Goal: Browse casually

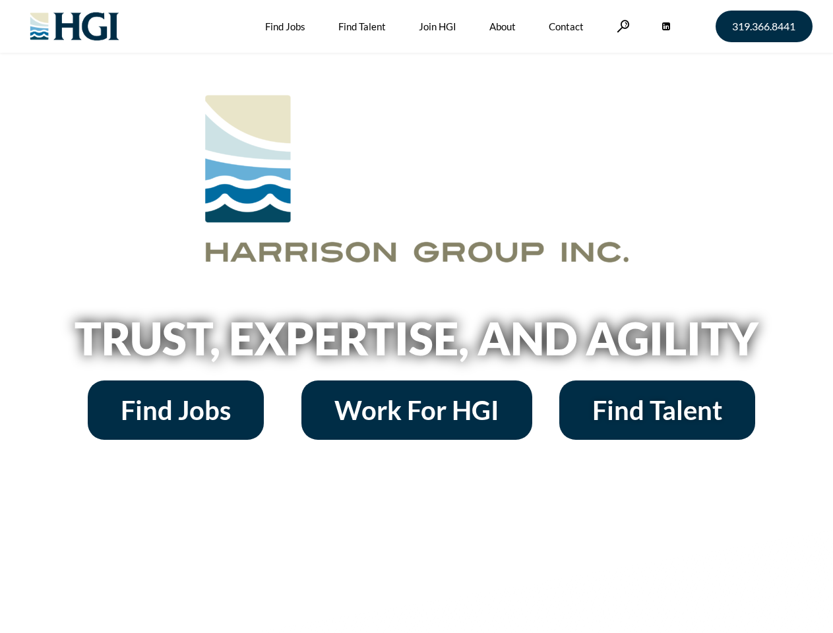
click at [416, 317] on h2 "Trust, Expertise, and Agility" at bounding box center [417, 338] width 752 height 45
click at [621, 26] on link at bounding box center [623, 26] width 13 height 13
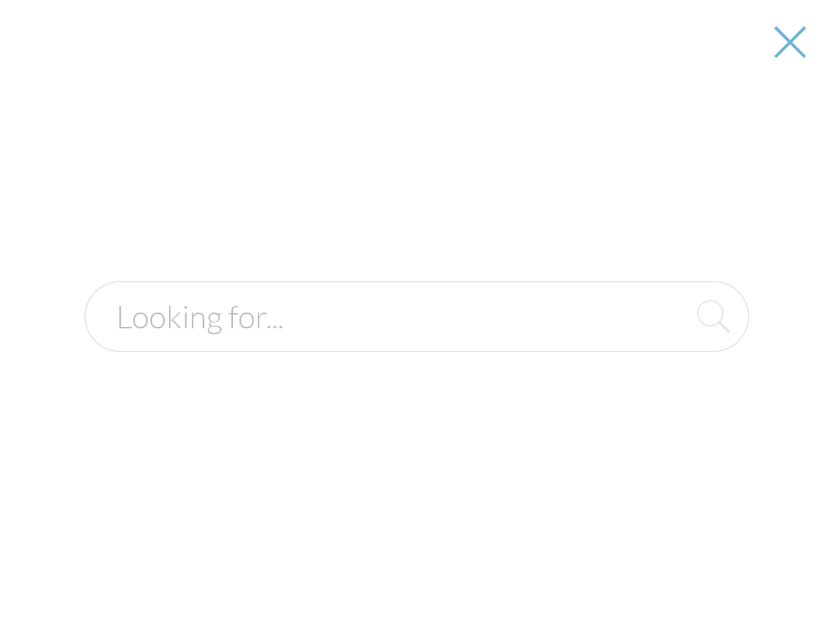
click at [416, 343] on h2 "Trust, Expertise, and Agility" at bounding box center [417, 338] width 752 height 45
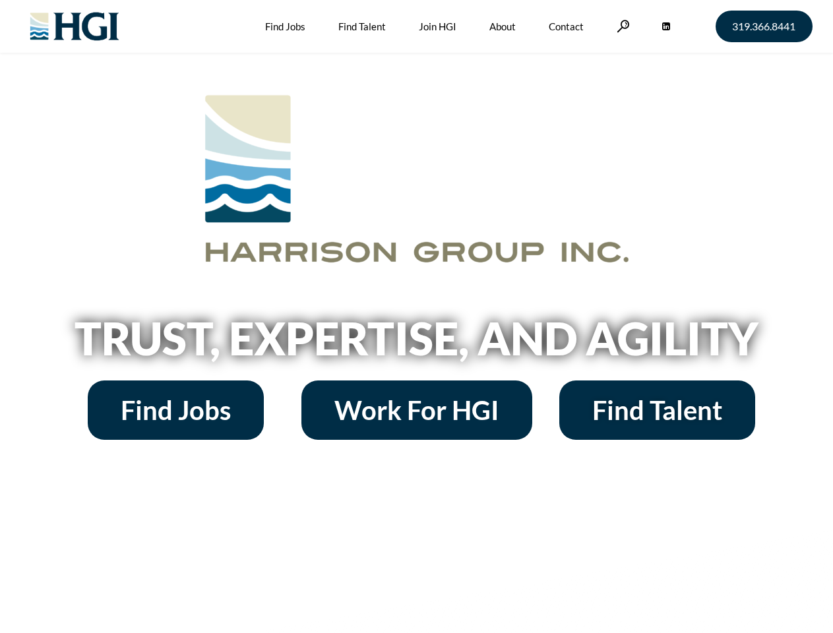
click at [416, 317] on h2 "Trust, Expertise, and Agility" at bounding box center [417, 338] width 752 height 45
click at [621, 26] on link at bounding box center [623, 26] width 13 height 13
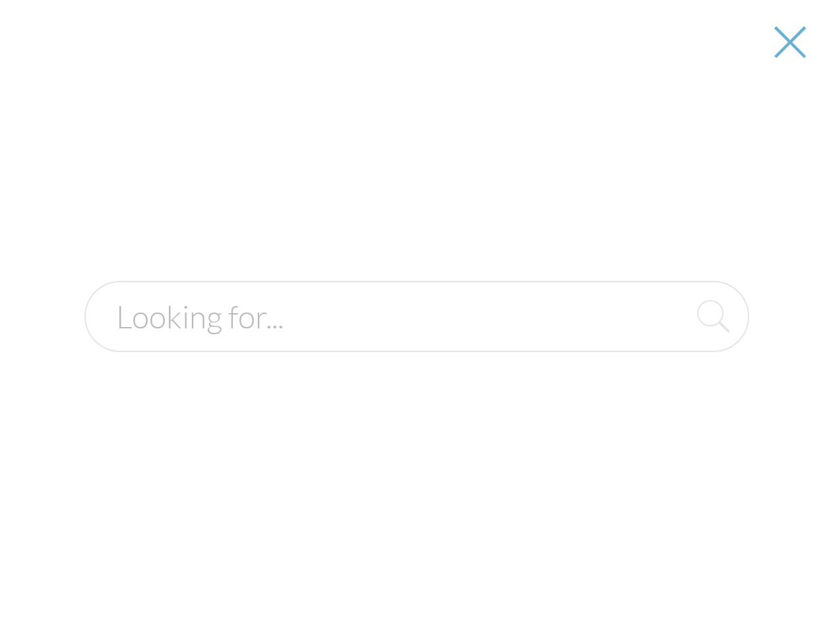
click at [416, 343] on h2 "Trust, Expertise, and Agility" at bounding box center [417, 338] width 752 height 45
